Goal: Task Accomplishment & Management: Use online tool/utility

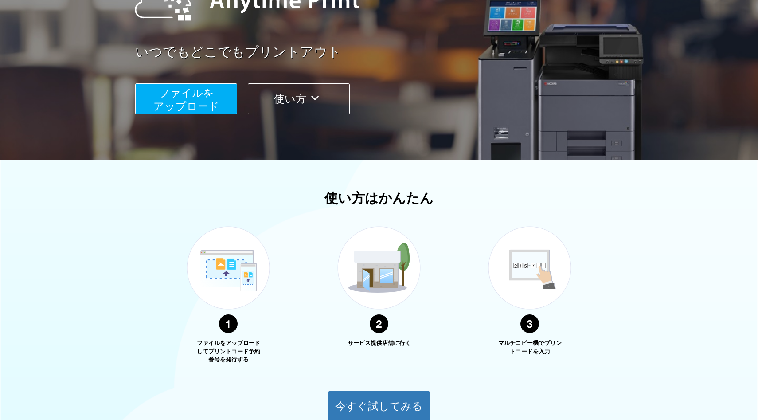
scroll to position [142, 0]
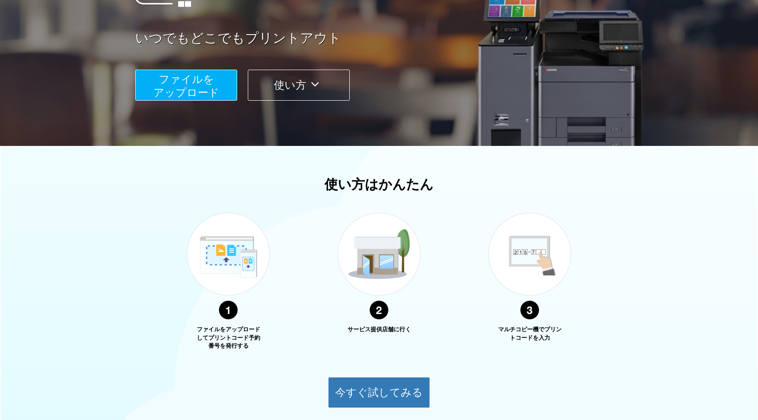
click at [196, 99] on button "ファイルを ​​アップロード" at bounding box center [186, 85] width 102 height 31
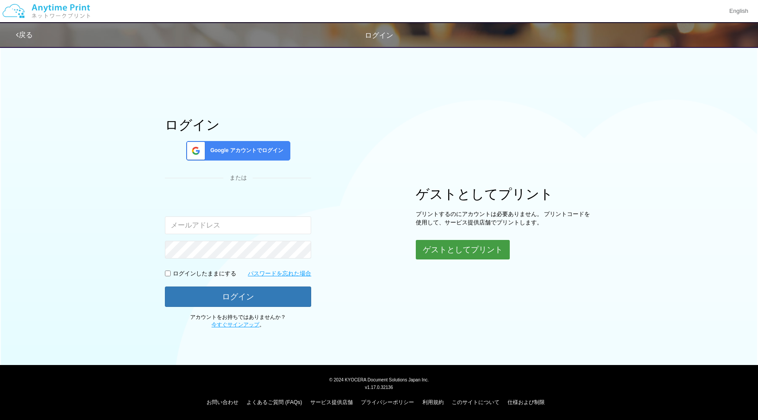
click at [450, 245] on button "ゲストとしてプリント" at bounding box center [463, 250] width 94 height 20
click at [441, 254] on button "ゲストとしてプリント" at bounding box center [463, 250] width 94 height 20
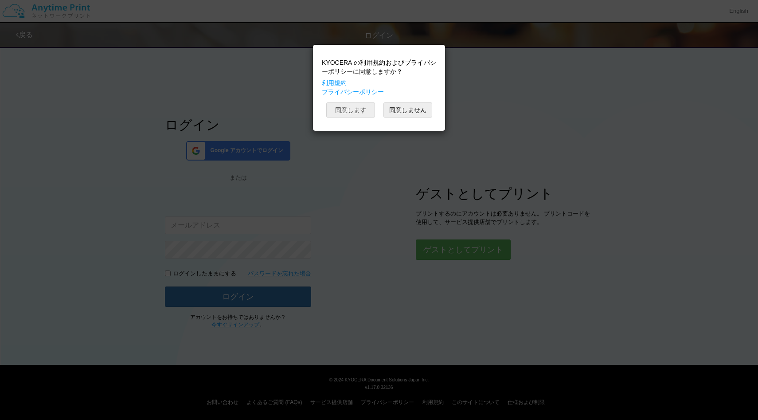
click at [360, 114] on button "同意します" at bounding box center [350, 109] width 49 height 15
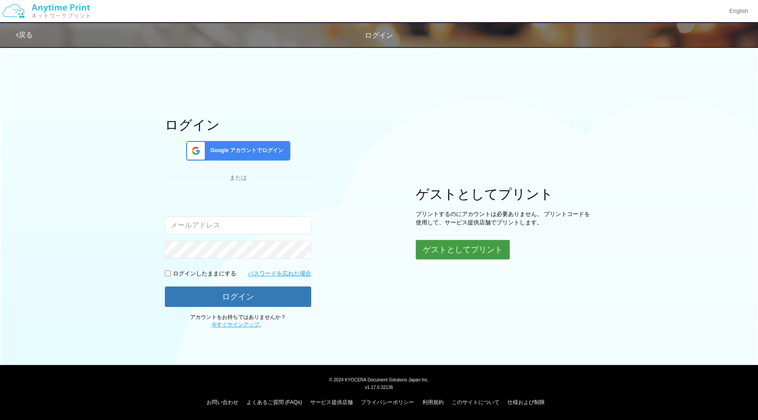
click at [445, 250] on button "ゲストとしてプリント" at bounding box center [463, 250] width 94 height 20
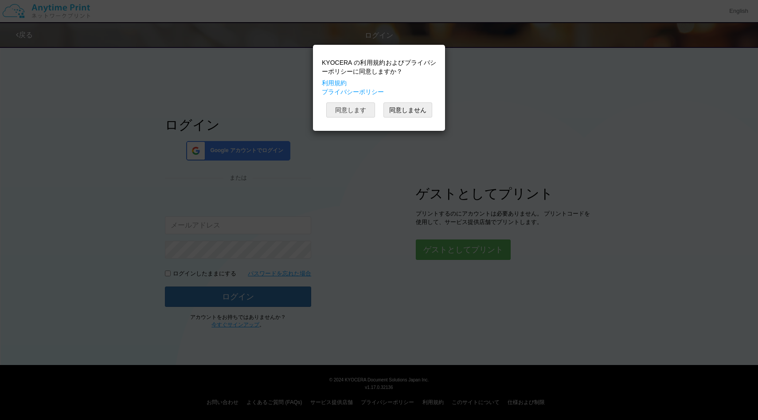
click at [357, 113] on button "同意します" at bounding box center [350, 109] width 49 height 15
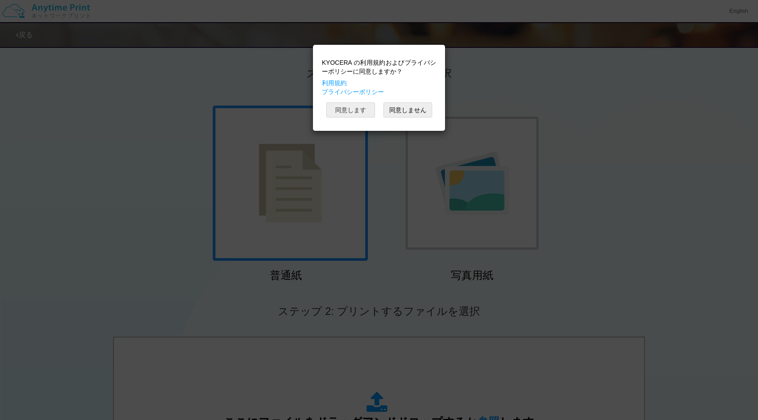
click at [360, 110] on button "同意します" at bounding box center [350, 109] width 49 height 15
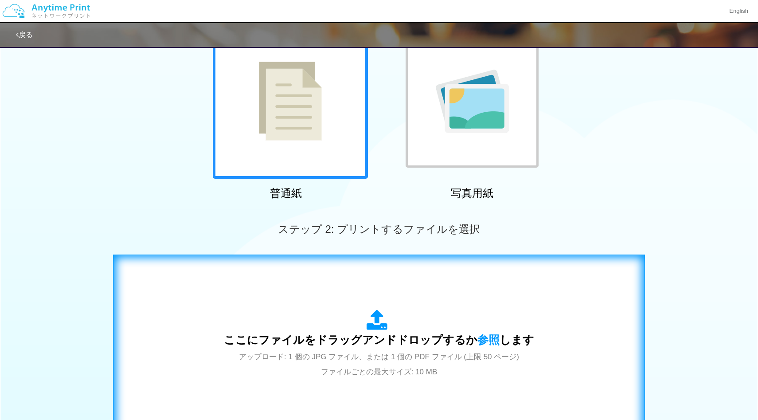
scroll to position [85, 0]
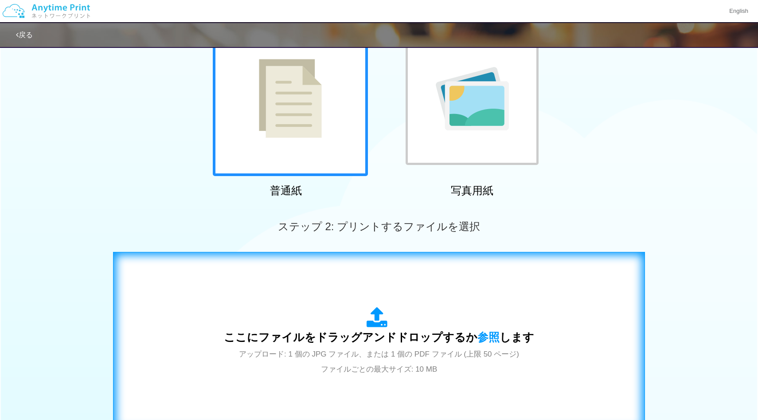
click at [349, 341] on span "ここにファイルをドラッグアンドドロップするか 参照 します" at bounding box center [379, 337] width 310 height 12
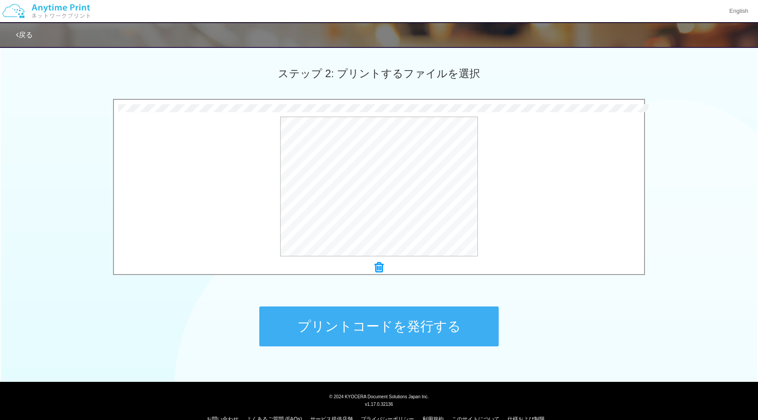
scroll to position [239, 0]
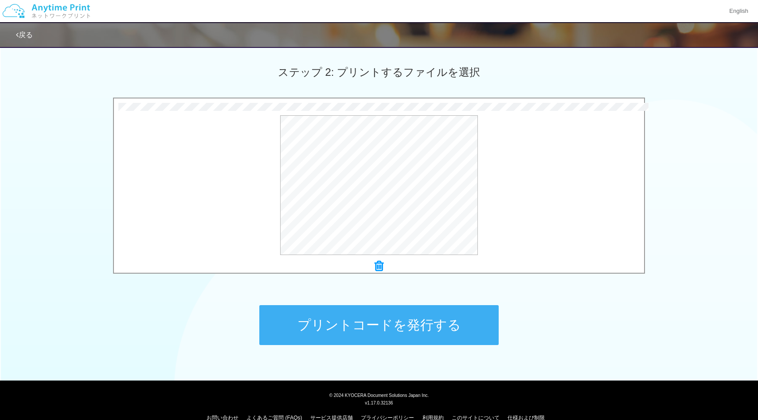
click at [406, 315] on button "プリントコードを発行する" at bounding box center [379, 325] width 240 height 40
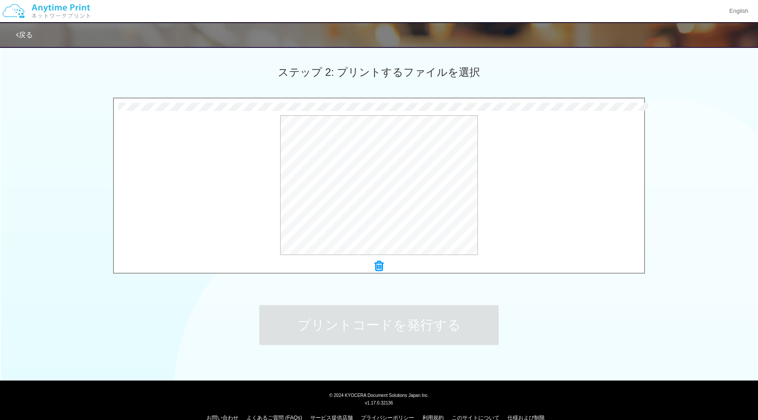
scroll to position [0, 0]
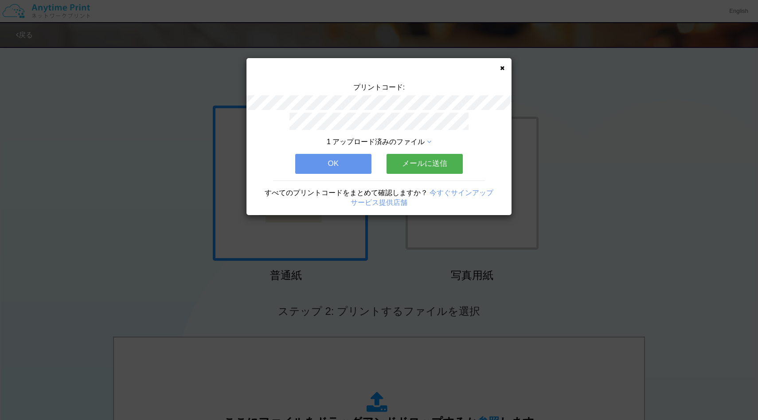
click at [350, 162] on button "OK" at bounding box center [333, 164] width 76 height 20
